Goal: Task Accomplishment & Management: Manage account settings

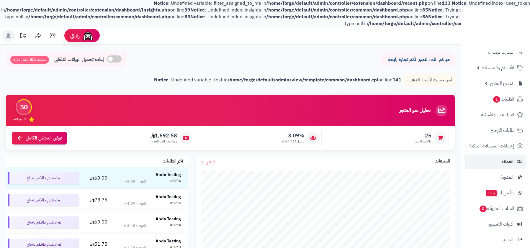
scroll to position [102, 0]
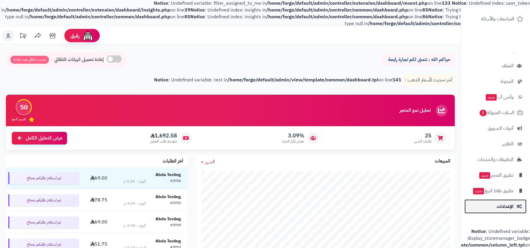
click at [495, 201] on link "الإعدادات" at bounding box center [496, 207] width 62 height 14
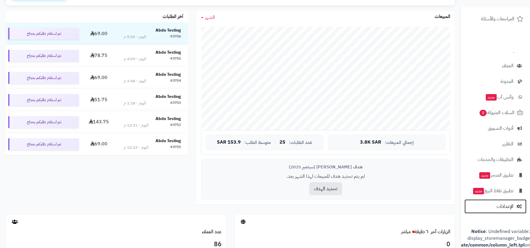
scroll to position [217, 0]
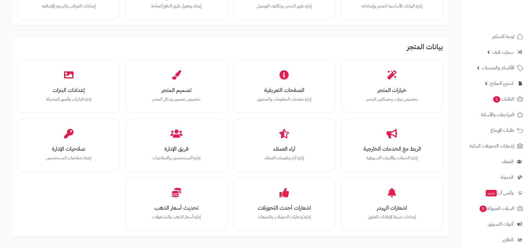
scroll to position [117, 0]
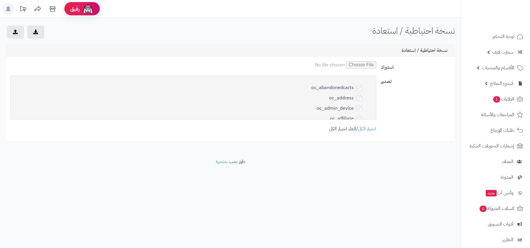
click at [347, 127] on link "الغاء اختيار الكل" at bounding box center [342, 128] width 27 height 7
click at [344, 167] on label "oc_event" at bounding box center [352, 171] width 37 height 9
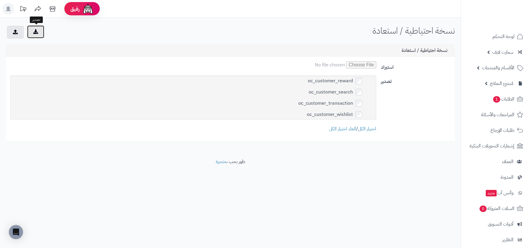
click at [38, 35] on button "submit" at bounding box center [35, 31] width 17 height 13
click at [402, 113] on div "تصدير oc_abandonedcarts oc_address oc_admin_device oc_affiliate oc_affiliate_ac…" at bounding box center [230, 107] width 445 height 62
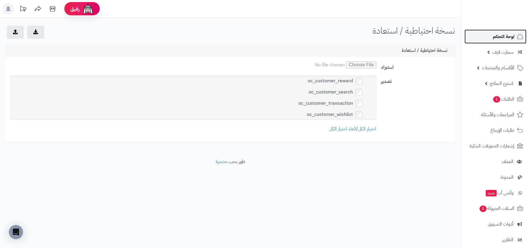
click at [502, 37] on span "لوحة التحكم" at bounding box center [504, 36] width 22 height 8
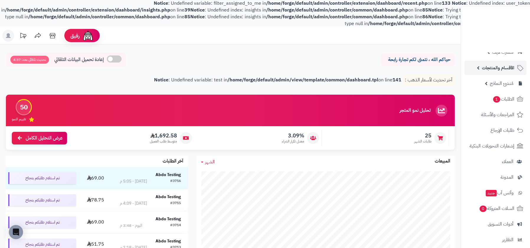
click at [492, 65] on span "الأقسام والمنتجات" at bounding box center [498, 68] width 32 height 8
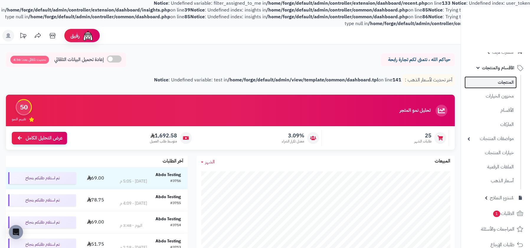
click at [492, 78] on link "المنتجات" at bounding box center [491, 82] width 52 height 12
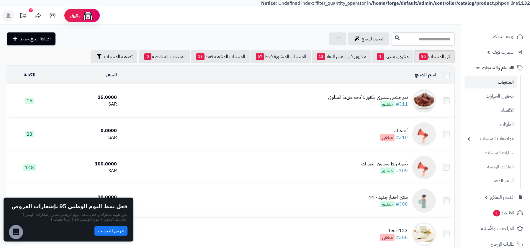
click at [366, 100] on div "تمر خلاص عضوي مكنوز 1 كجم مزرعة السلوى" at bounding box center [368, 97] width 80 height 7
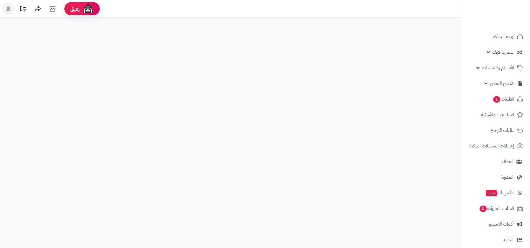
select select
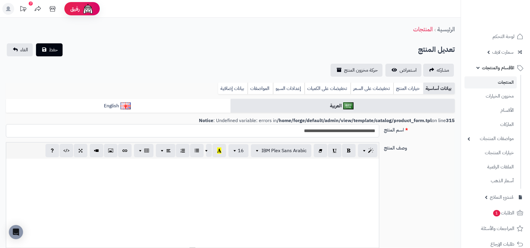
click at [260, 126] on input "**********" at bounding box center [193, 130] width 374 height 13
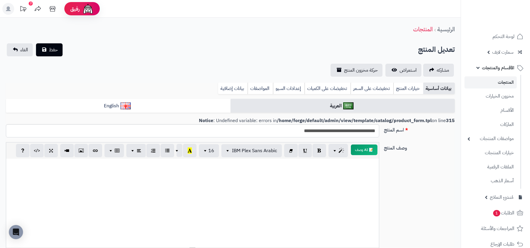
click at [401, 181] on div "وصف المنتج 📝 AI وصف p blockquote pre h1 h2 h3 h4 h5 h6 IBM Plex Sans Arabic Ari…" at bounding box center [231, 198] width 454 height 113
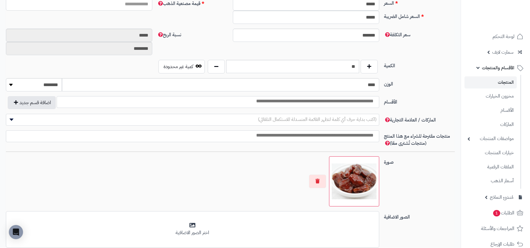
scroll to position [367, 0]
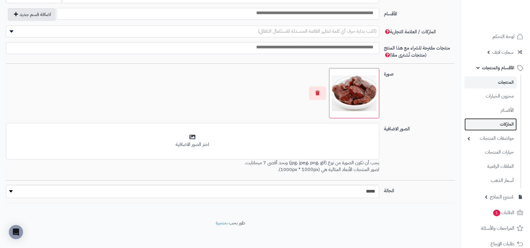
click at [498, 123] on link "الماركات" at bounding box center [491, 124] width 52 height 12
